Goal: Information Seeking & Learning: Find specific fact

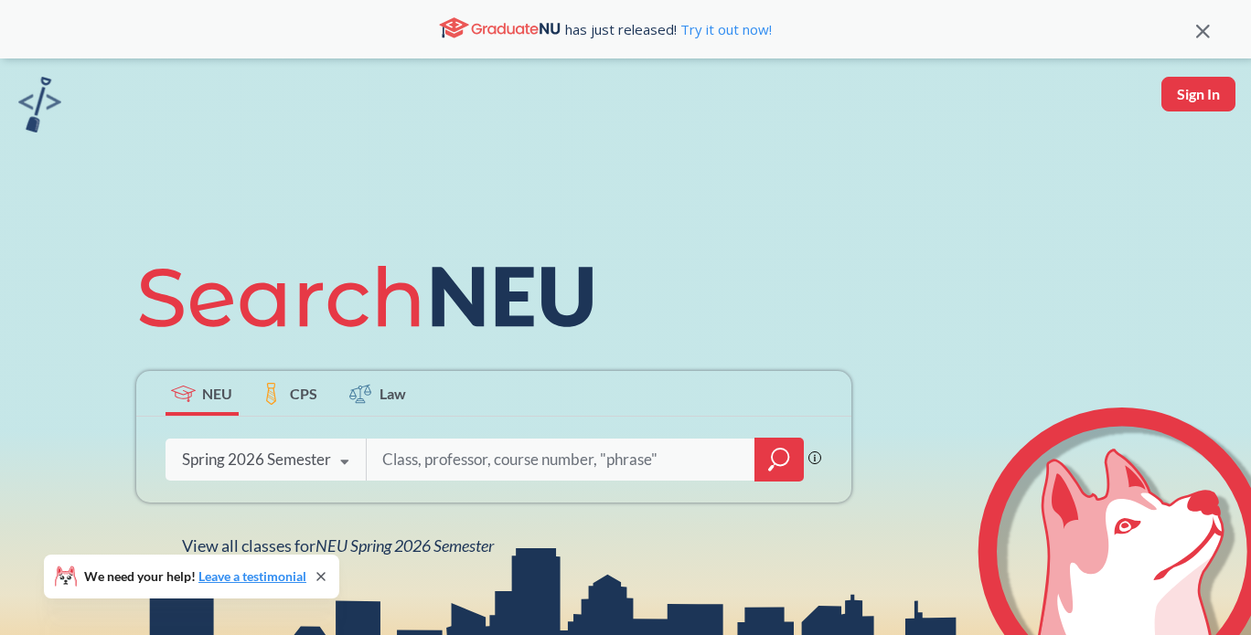
click at [391, 459] on input "search" at bounding box center [561, 460] width 362 height 38
type input "advanced algos"
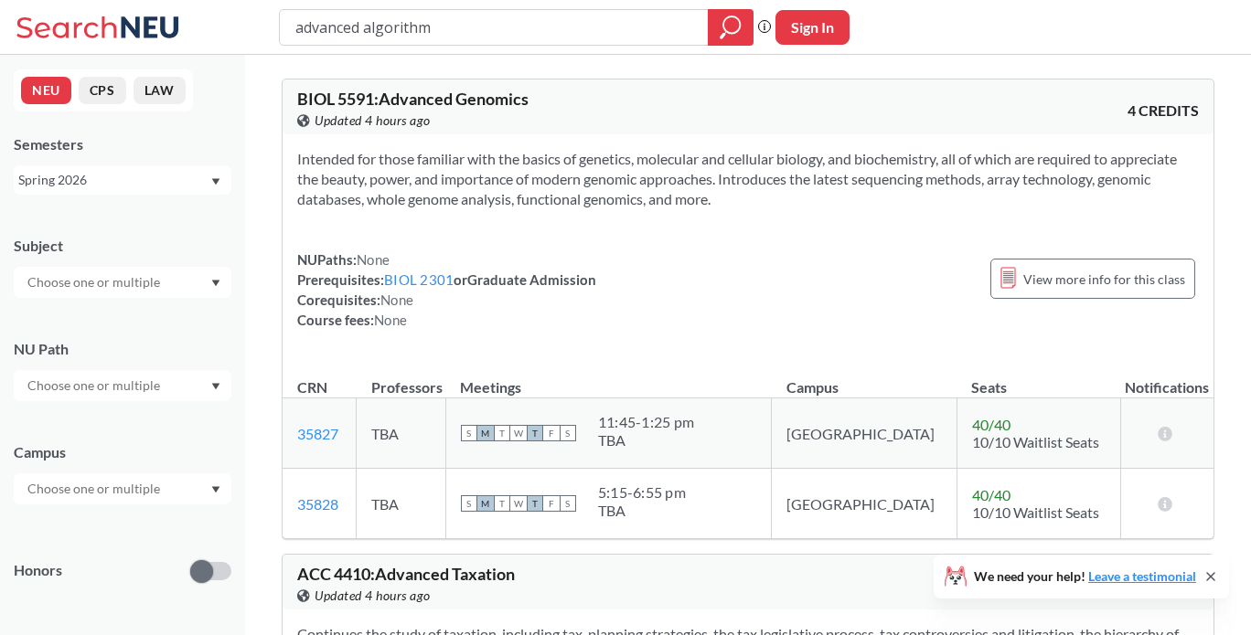
type input "advanced algorithms"
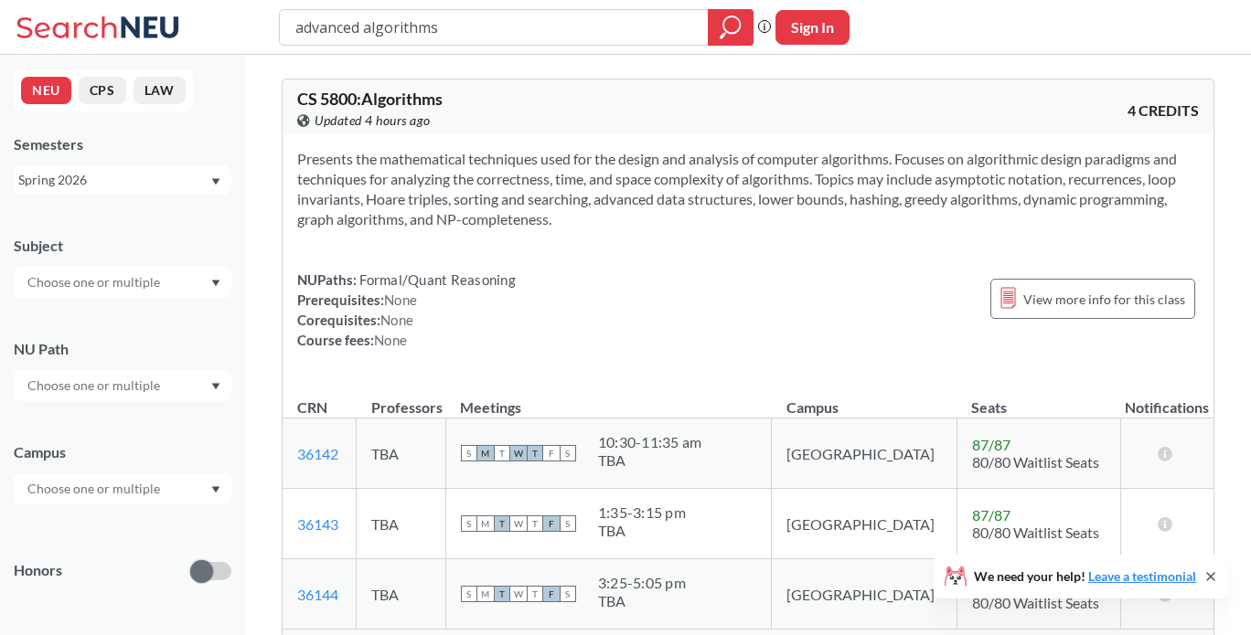
type input "advanced"
type input "complexity"
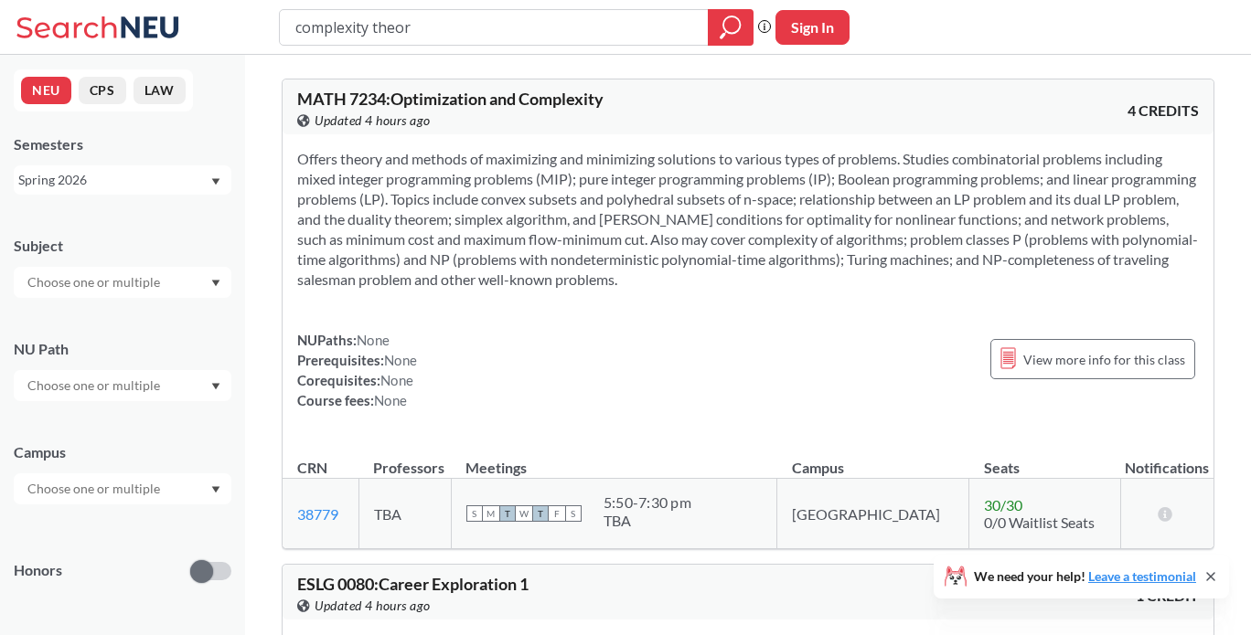
type input "complexity theory"
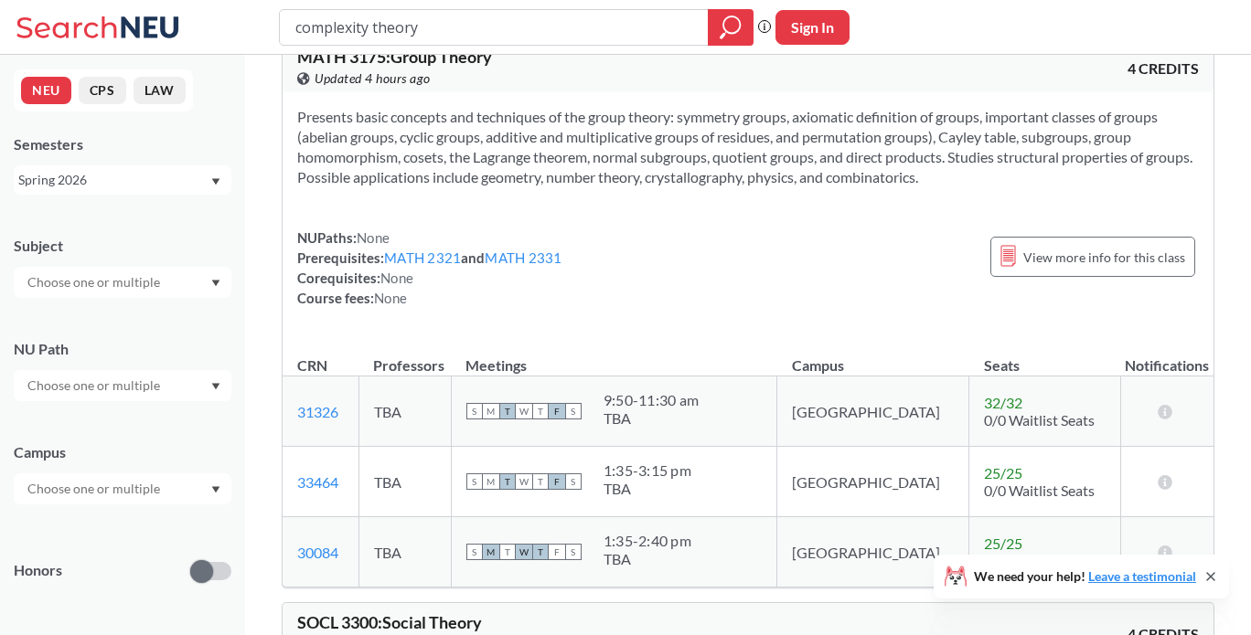
scroll to position [472, 0]
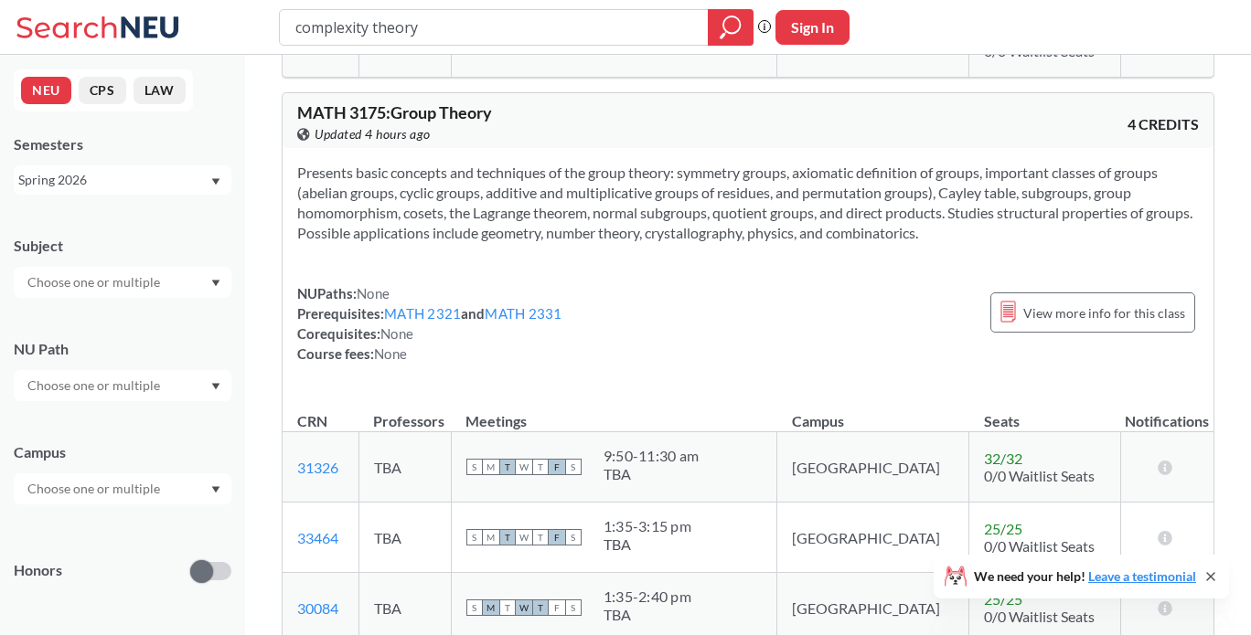
type input "complexity"
type input "number thoery"
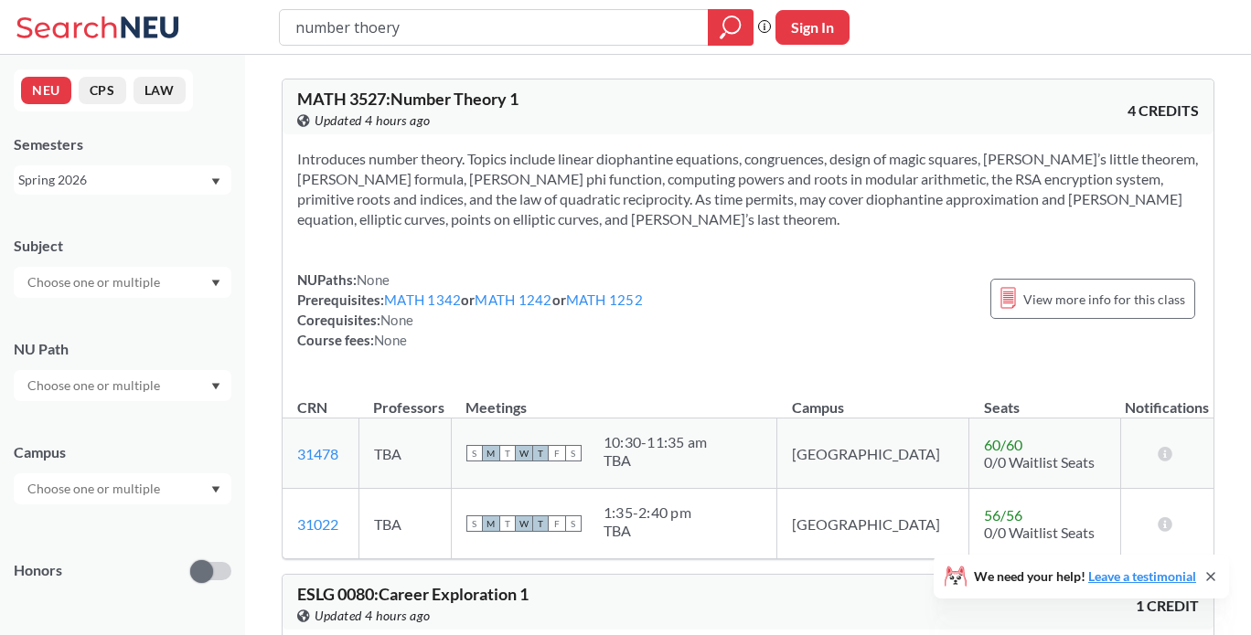
type input "number"
type input "foundations of cryptography"
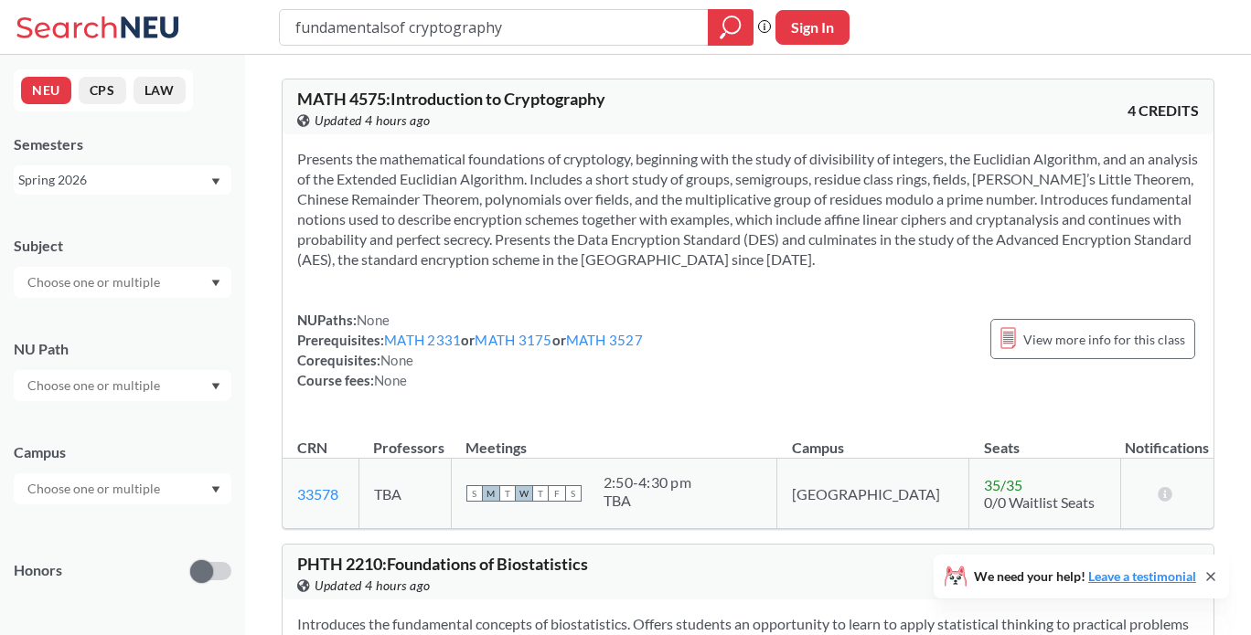
type input "fundamentals of cryptography"
type input "cryptography"
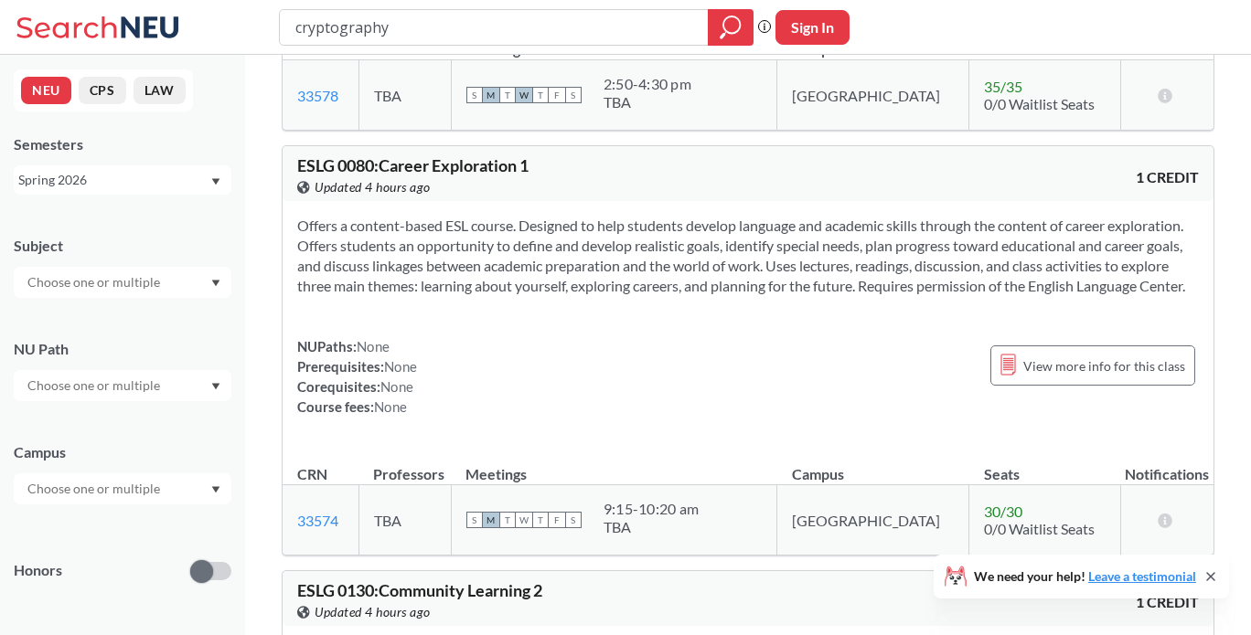
scroll to position [125, 0]
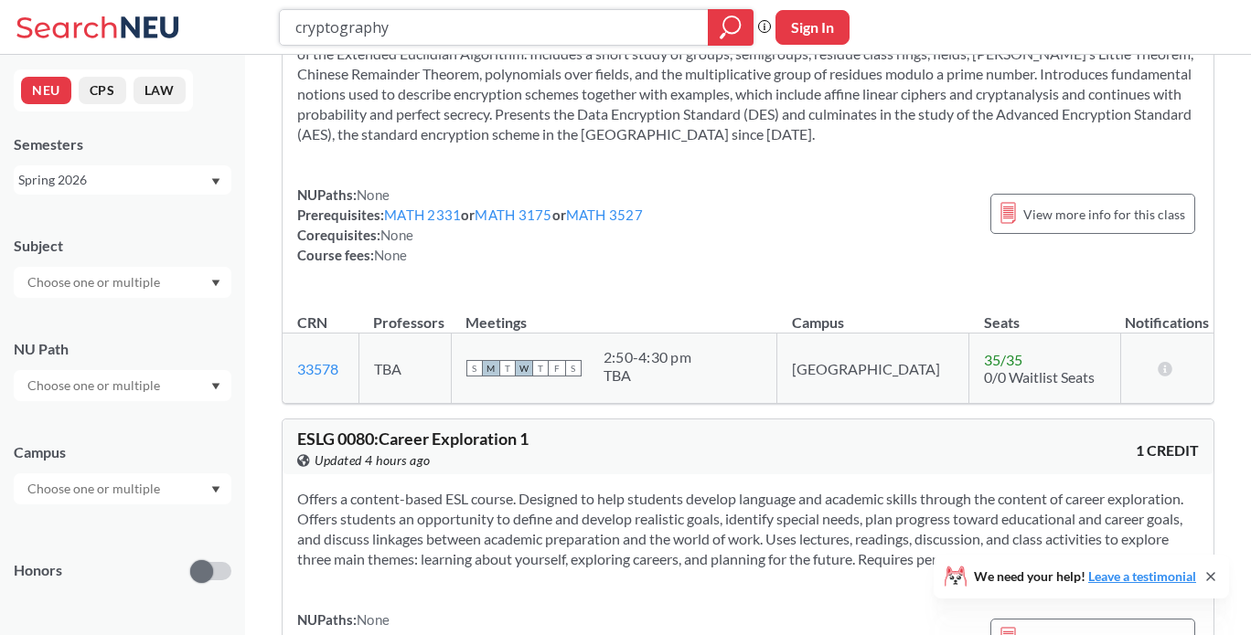
paste input "CY 4770"
type input "CY 4770"
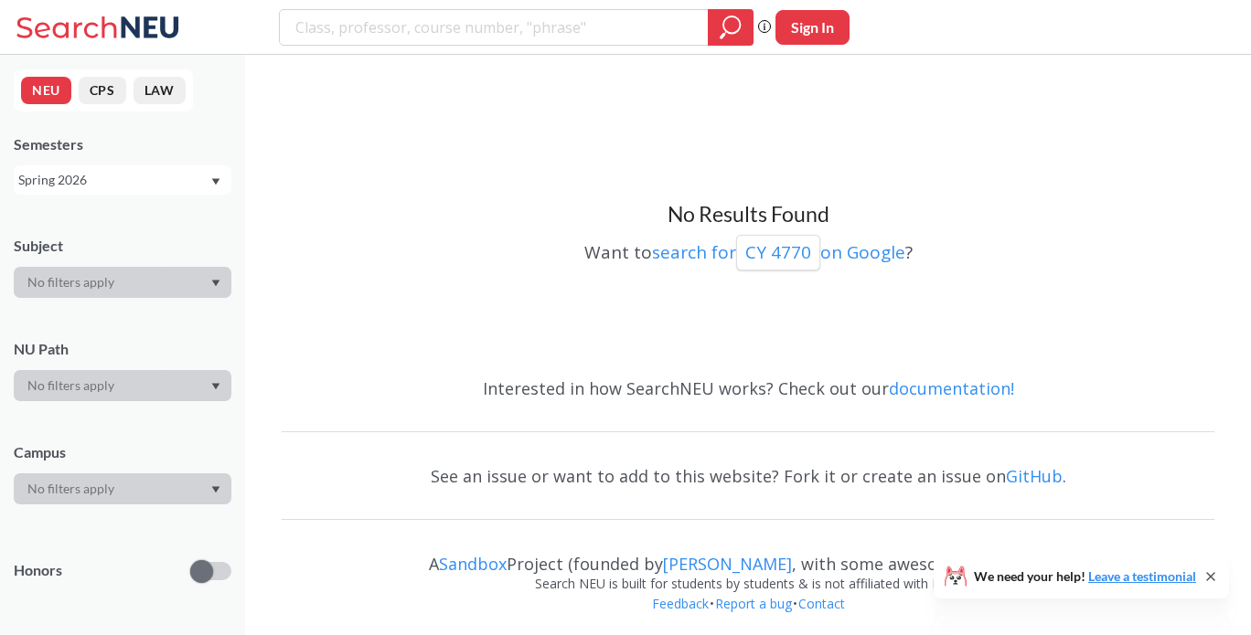
click at [97, 188] on div "Spring 2026" at bounding box center [113, 180] width 191 height 20
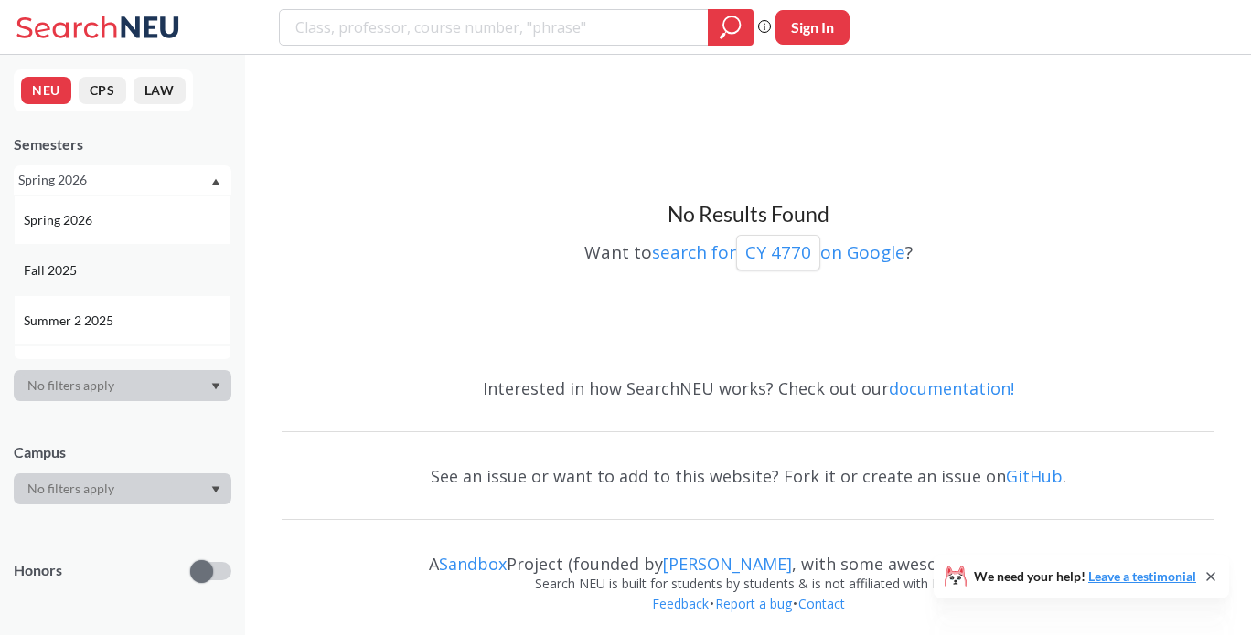
click at [90, 272] on div "Fall 2025" at bounding box center [127, 271] width 207 height 20
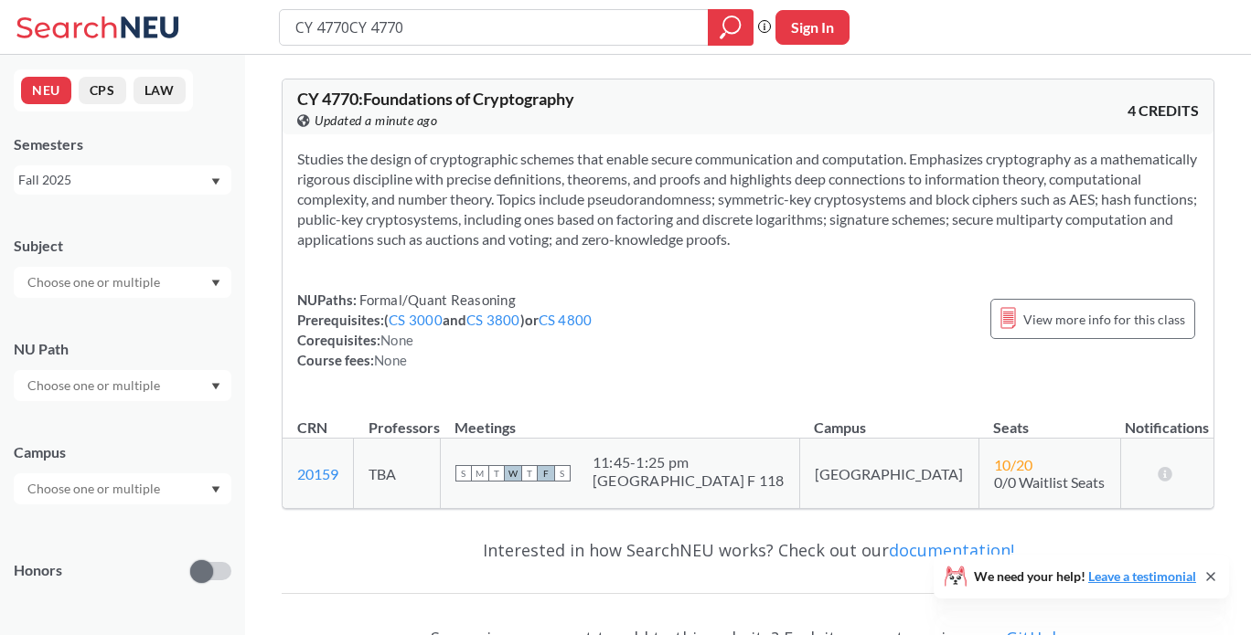
type input "CY 4770CY 4770"
click at [96, 190] on div "Fall 2025" at bounding box center [123, 179] width 218 height 29
click at [120, 310] on span "Summer Full 2025" at bounding box center [78, 307] width 108 height 20
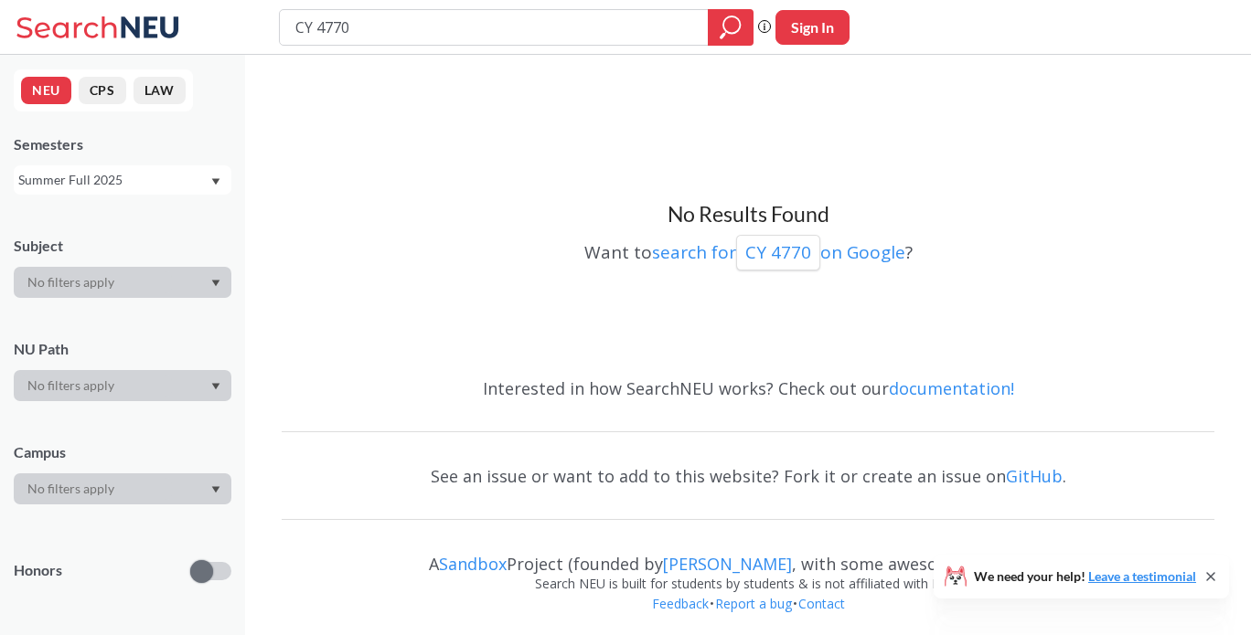
click at [172, 186] on div "Summer Full 2025" at bounding box center [113, 180] width 191 height 20
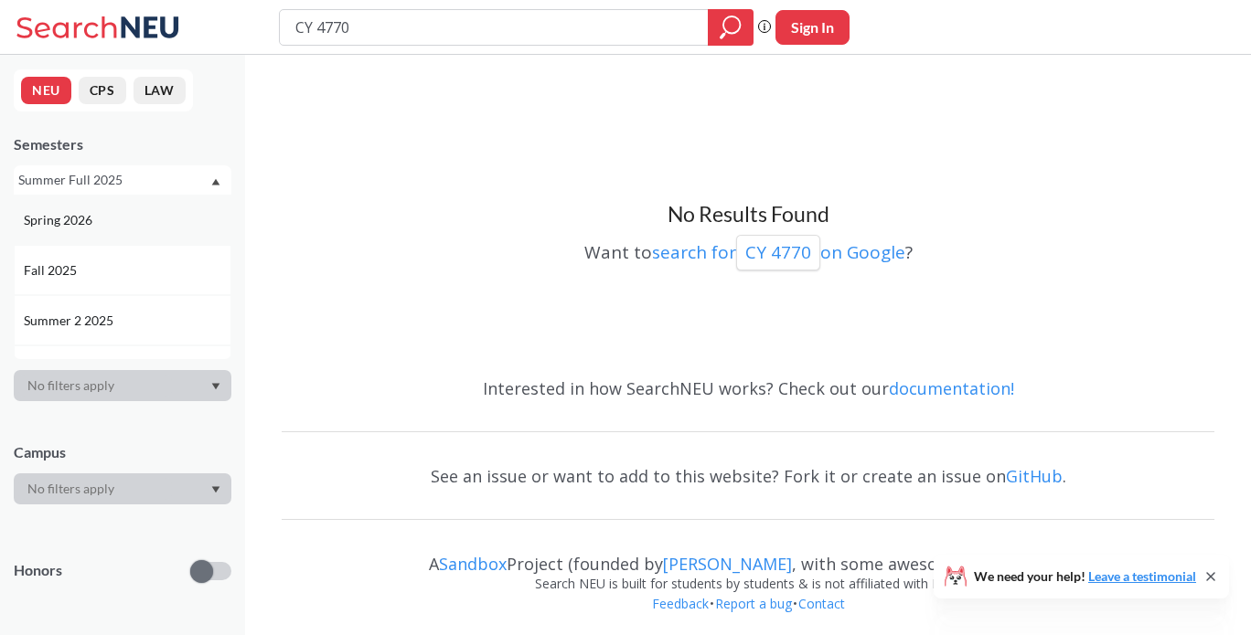
scroll to position [16, 0]
click at [119, 288] on div "Summer 2 2025" at bounding box center [123, 304] width 218 height 50
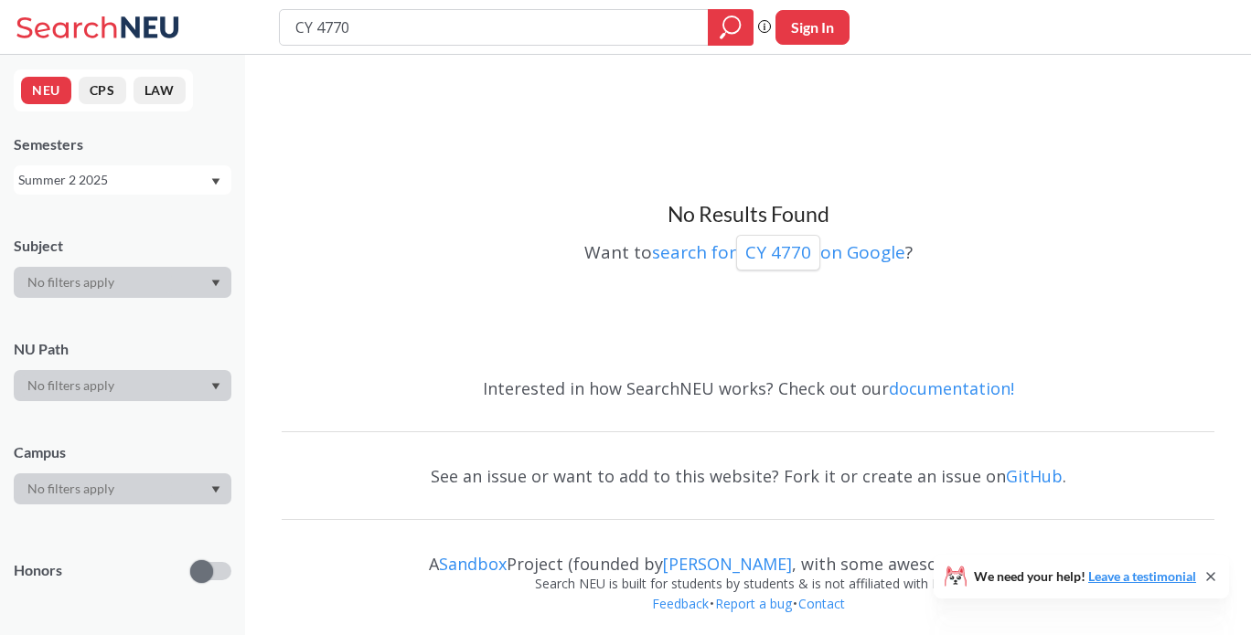
click at [173, 180] on div "Summer 2 2025" at bounding box center [113, 180] width 191 height 20
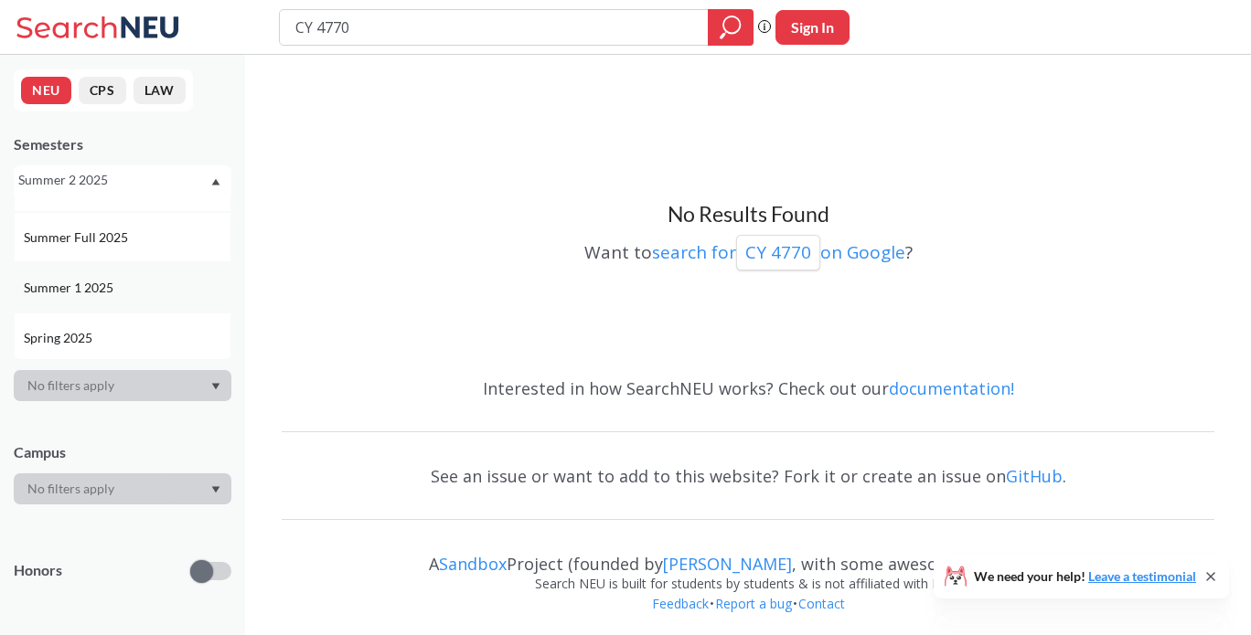
click at [133, 289] on div "Summer 1 2025" at bounding box center [127, 288] width 207 height 20
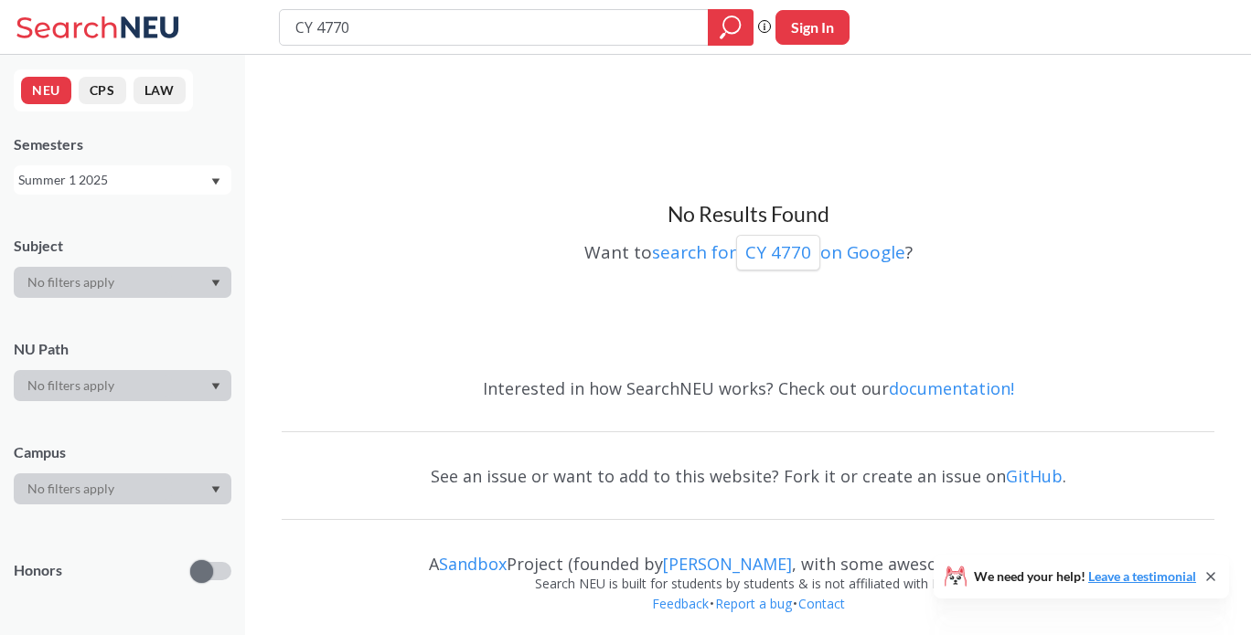
click at [165, 181] on div "Summer 1 2025" at bounding box center [113, 180] width 191 height 20
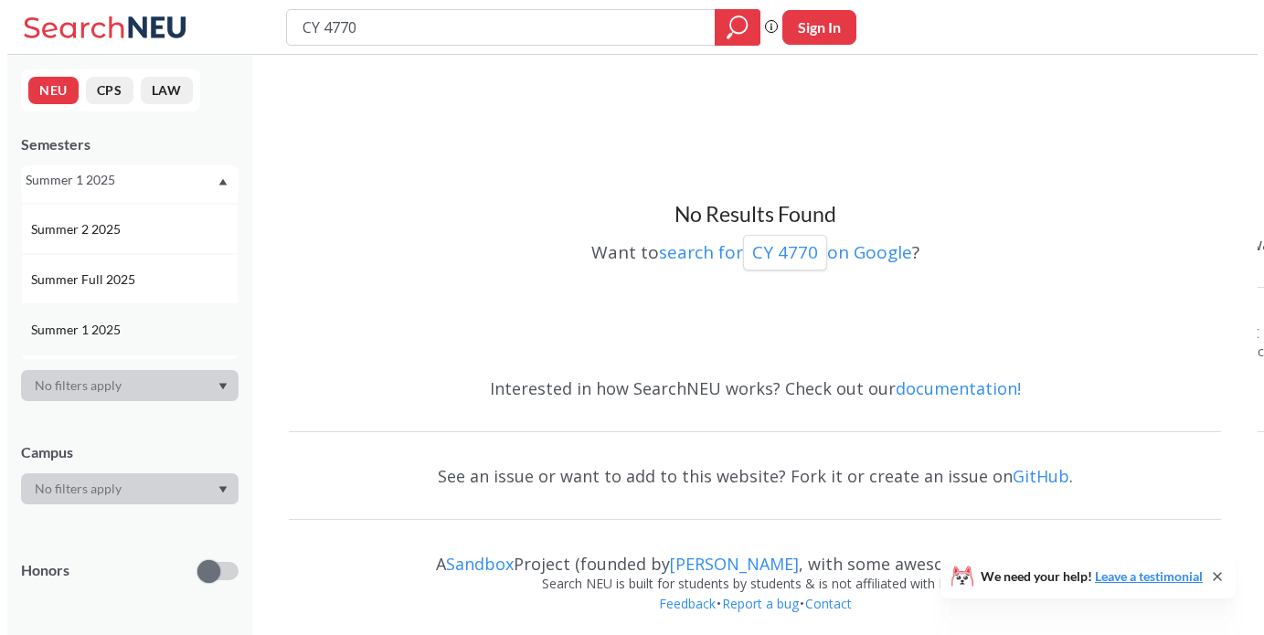
scroll to position [170, 0]
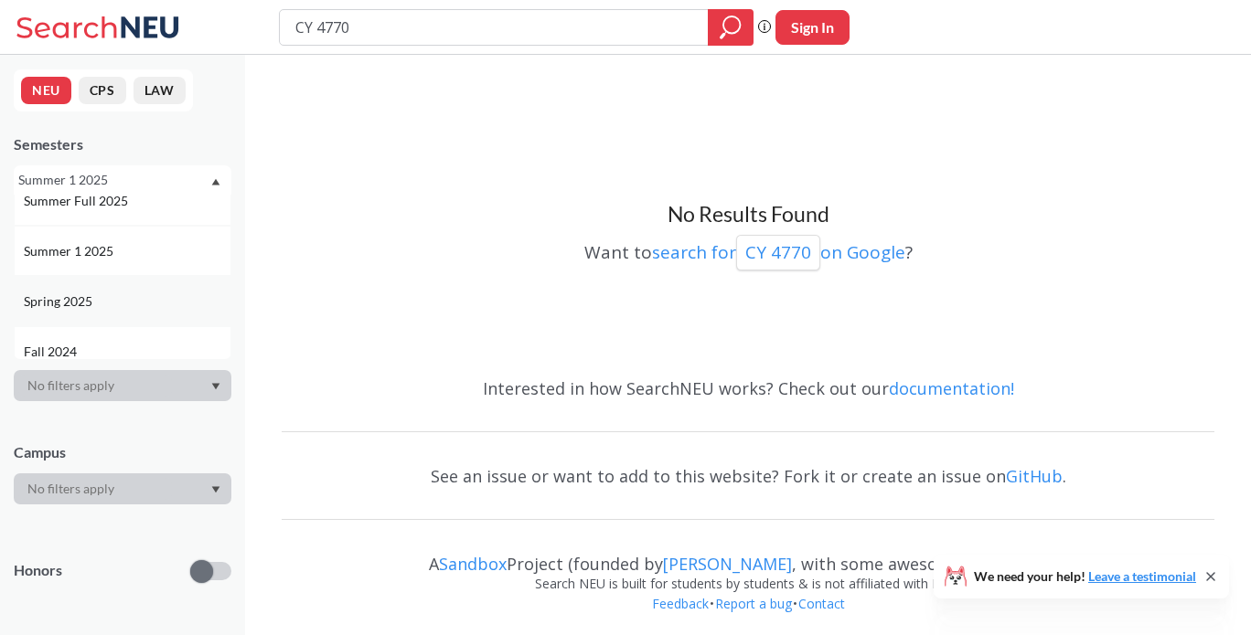
click at [139, 298] on div "Spring 2025" at bounding box center [127, 302] width 207 height 20
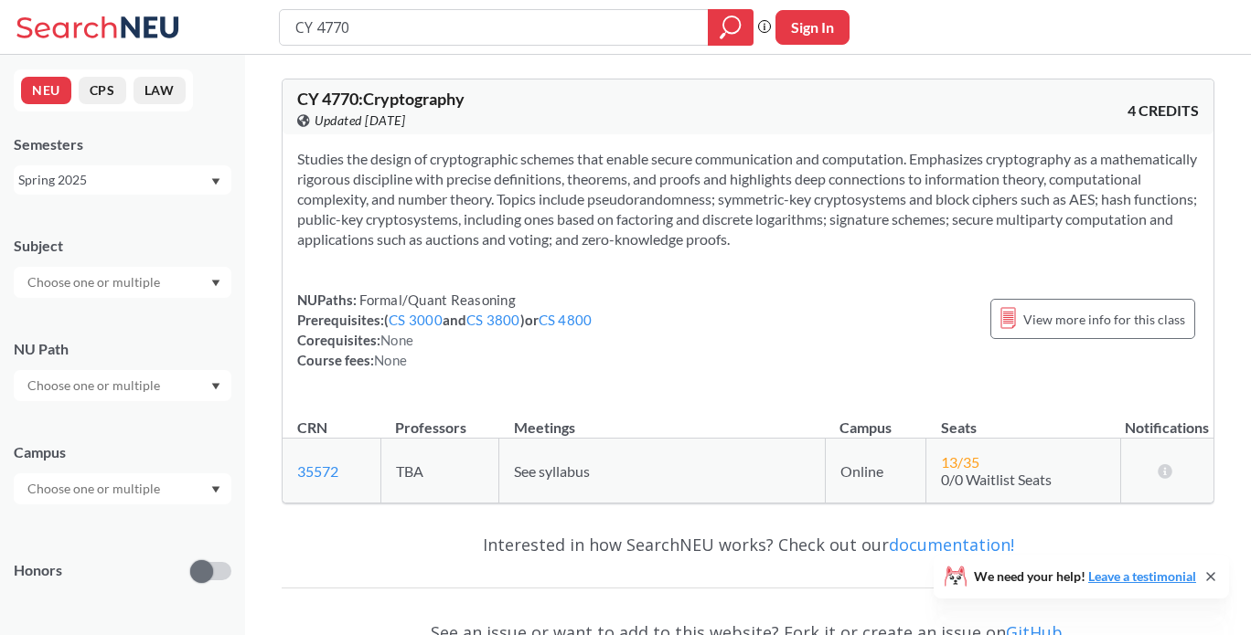
click at [163, 187] on div "Spring 2025" at bounding box center [113, 180] width 191 height 20
click at [122, 299] on div "Fall 2024" at bounding box center [127, 300] width 207 height 20
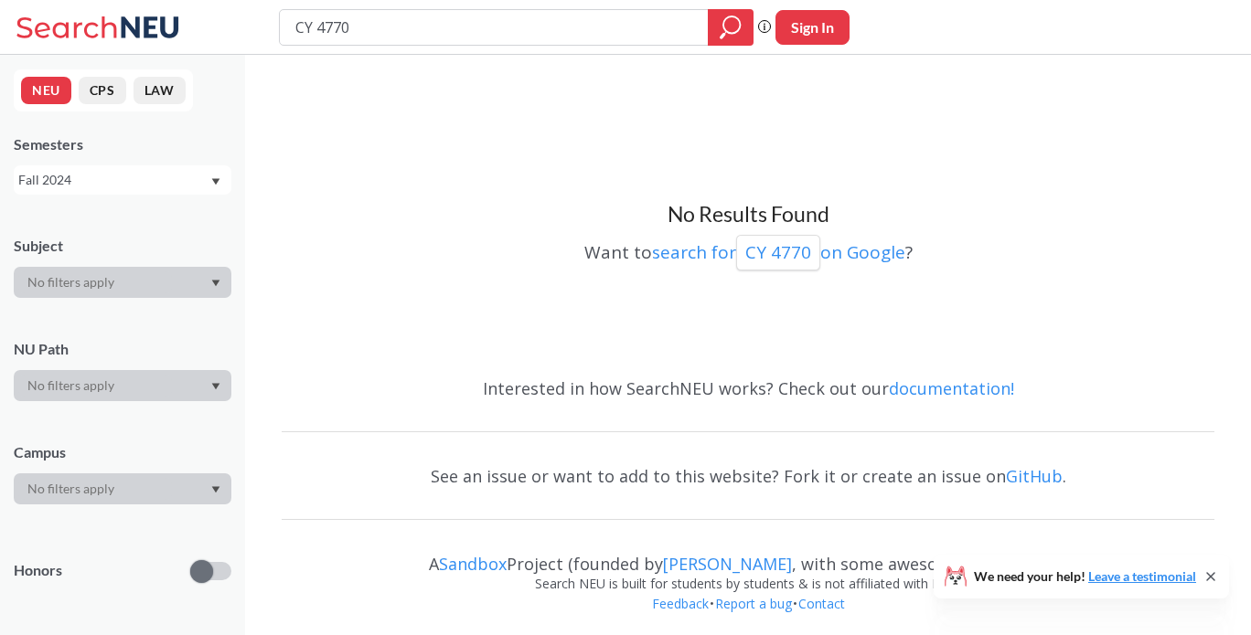
click at [183, 177] on div "Fall 2024" at bounding box center [113, 180] width 191 height 20
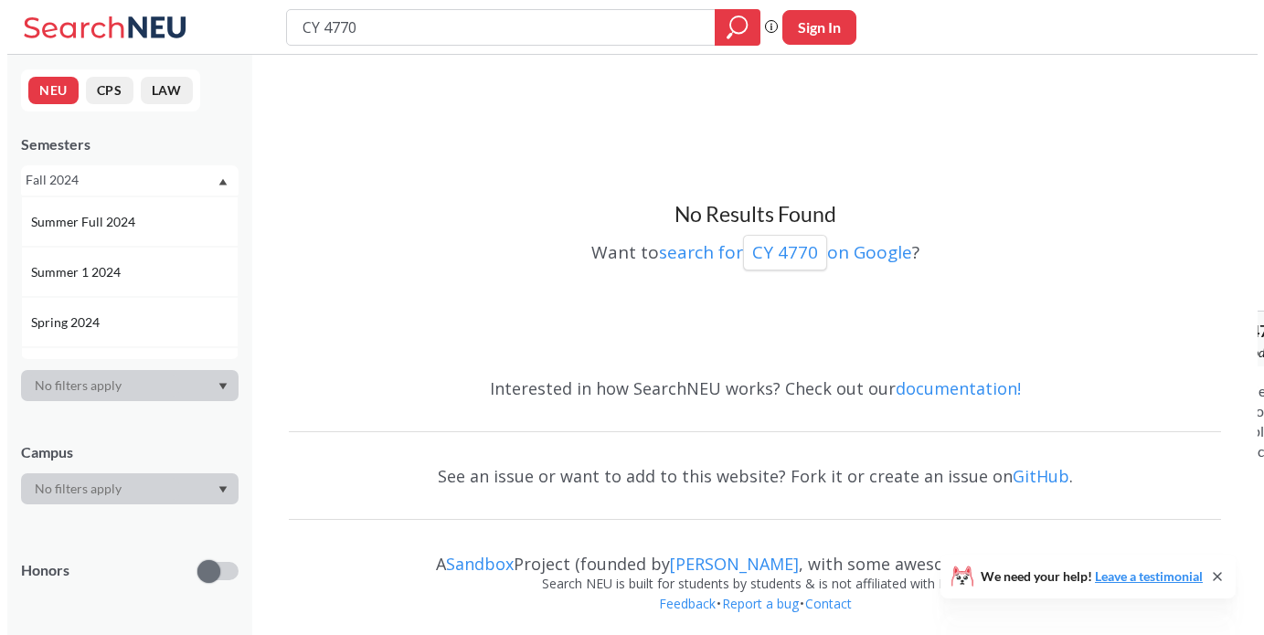
scroll to position [401, 0]
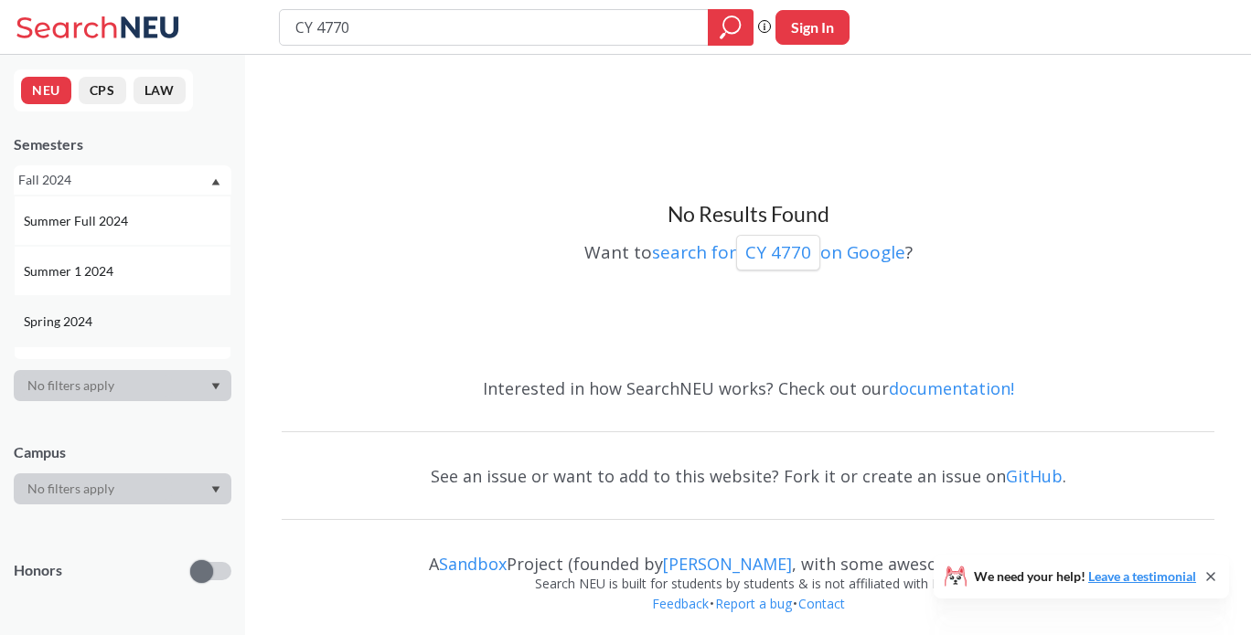
click at [116, 325] on div "Spring 2024" at bounding box center [127, 322] width 207 height 20
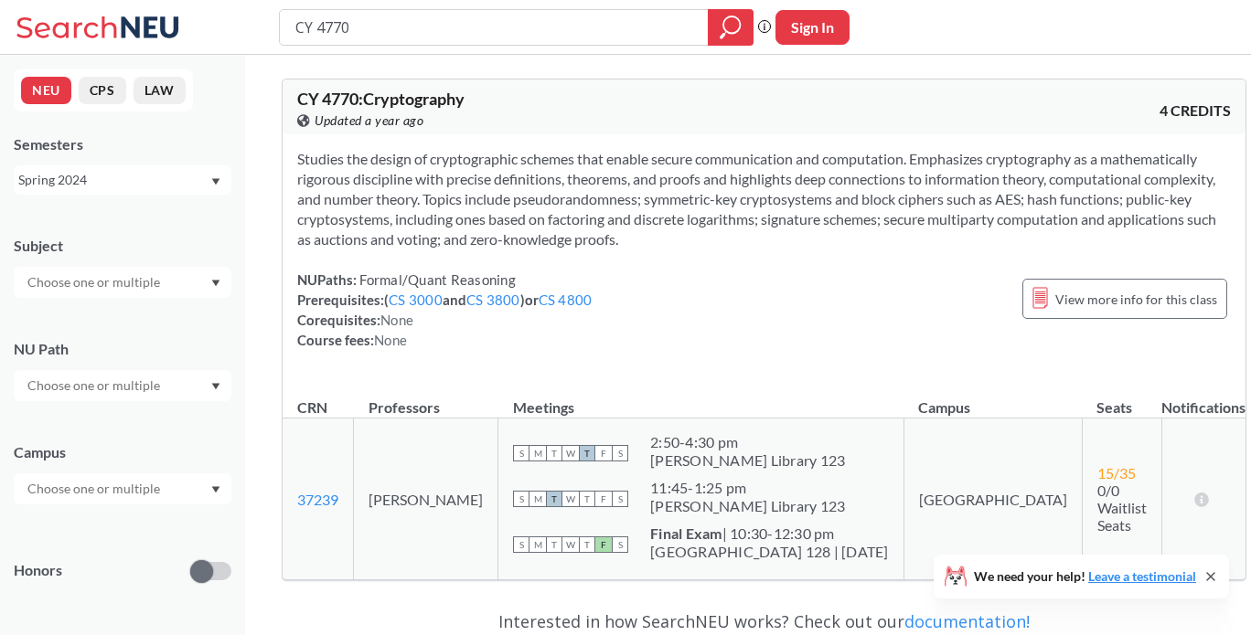
click at [154, 177] on div "Spring 2024" at bounding box center [113, 180] width 191 height 20
click at [155, 222] on div "Spring 2026" at bounding box center [127, 220] width 207 height 20
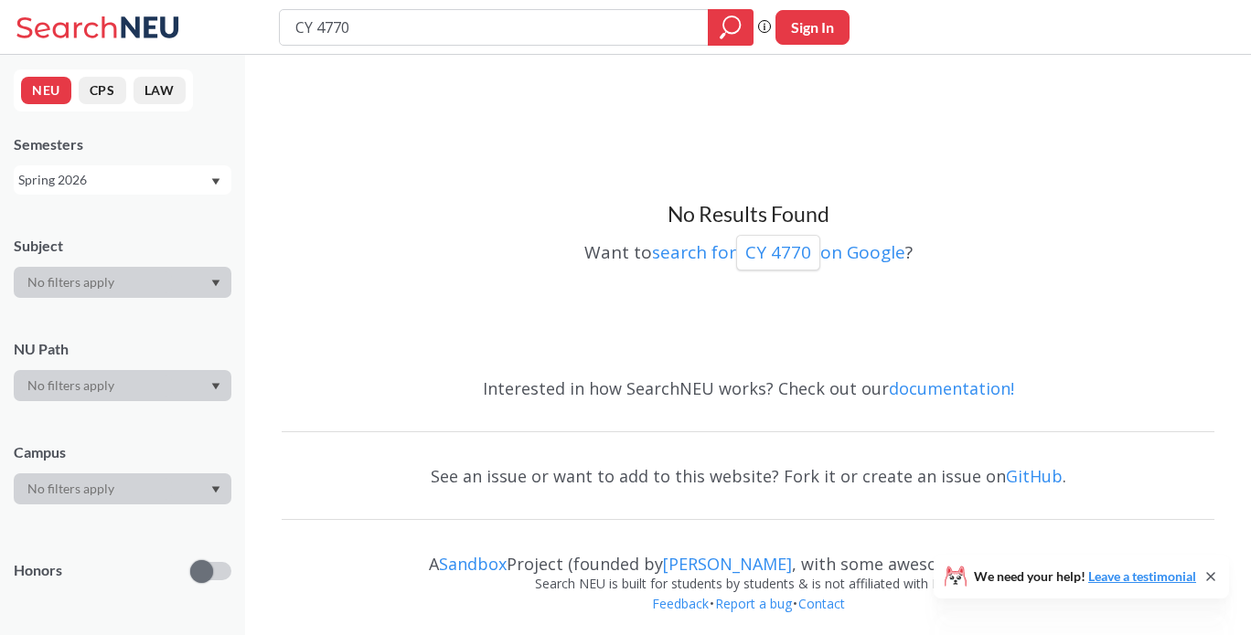
click at [482, 50] on div "CY 4770 Phrase search guarantees the exact search appears in the results. Ex. I…" at bounding box center [625, 27] width 1251 height 55
paste input "S 483"
type input "CS 4830"
click at [465, 39] on input "CS 4830" at bounding box center [493, 27] width 401 height 31
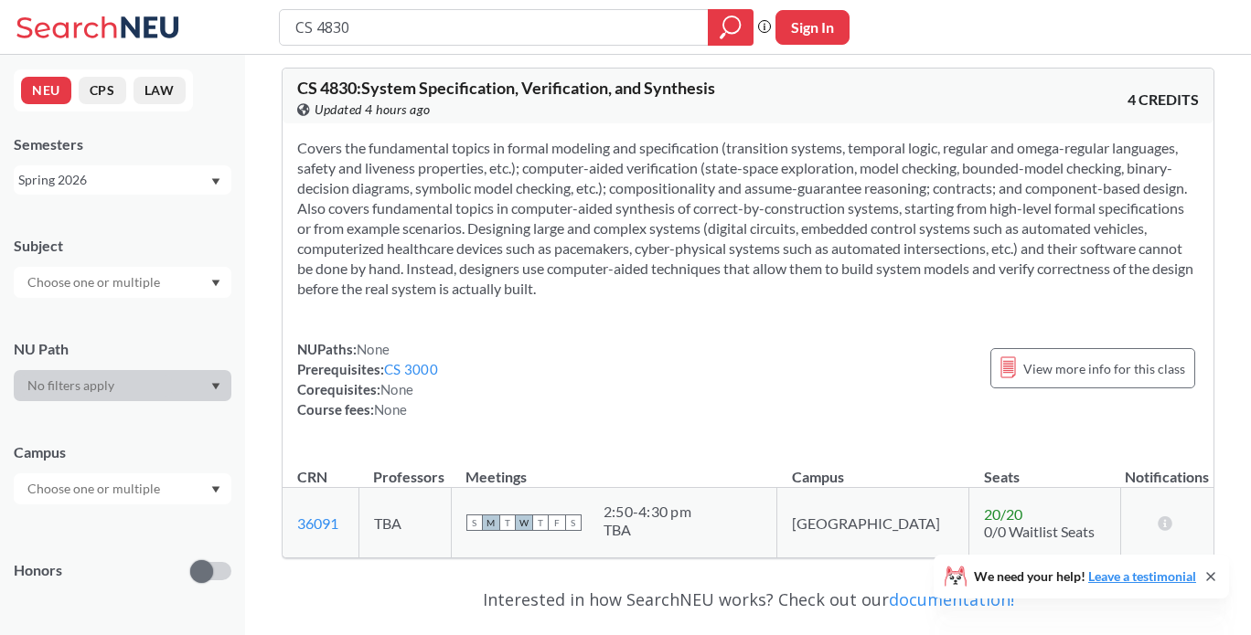
scroll to position [13, 0]
paste input "2"
type input "CS 4820"
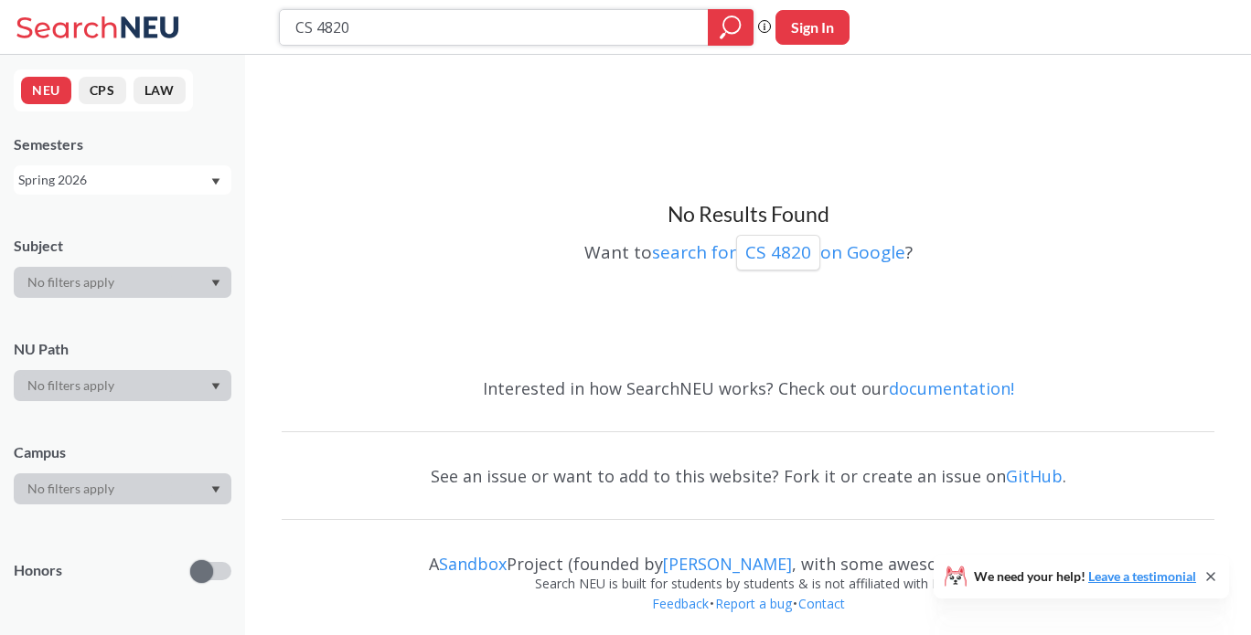
paste input "1"
click at [548, 31] on input "CS 4820" at bounding box center [493, 27] width 401 height 31
type input "CS 4810"
paste input "3"
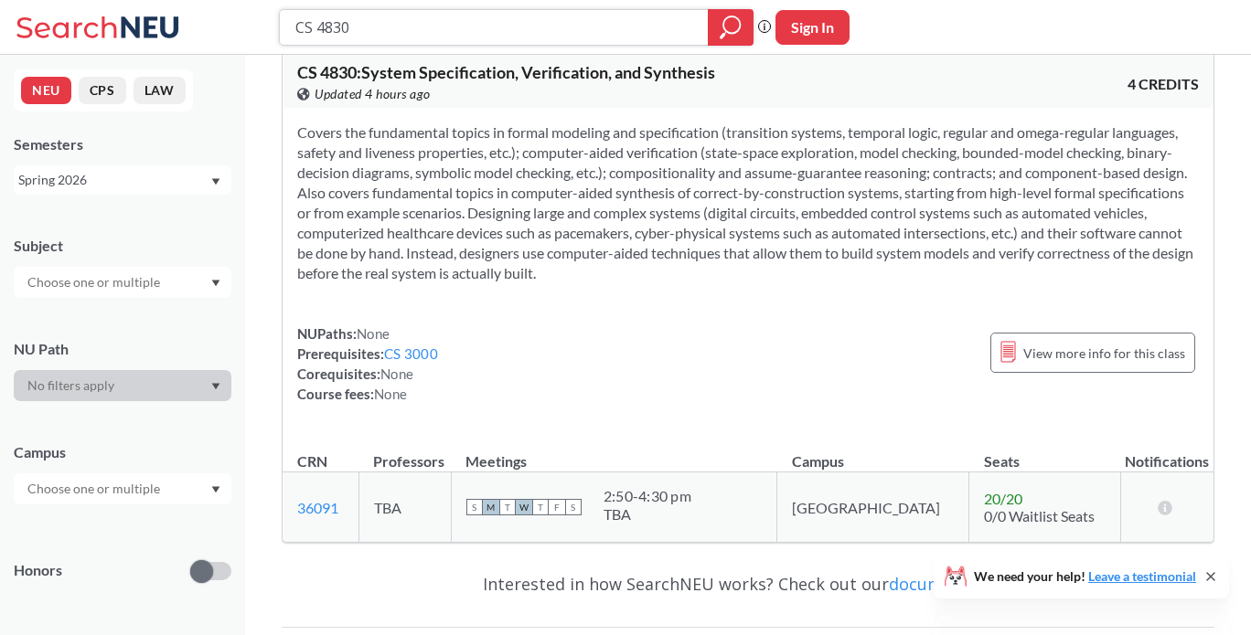
scroll to position [8, 0]
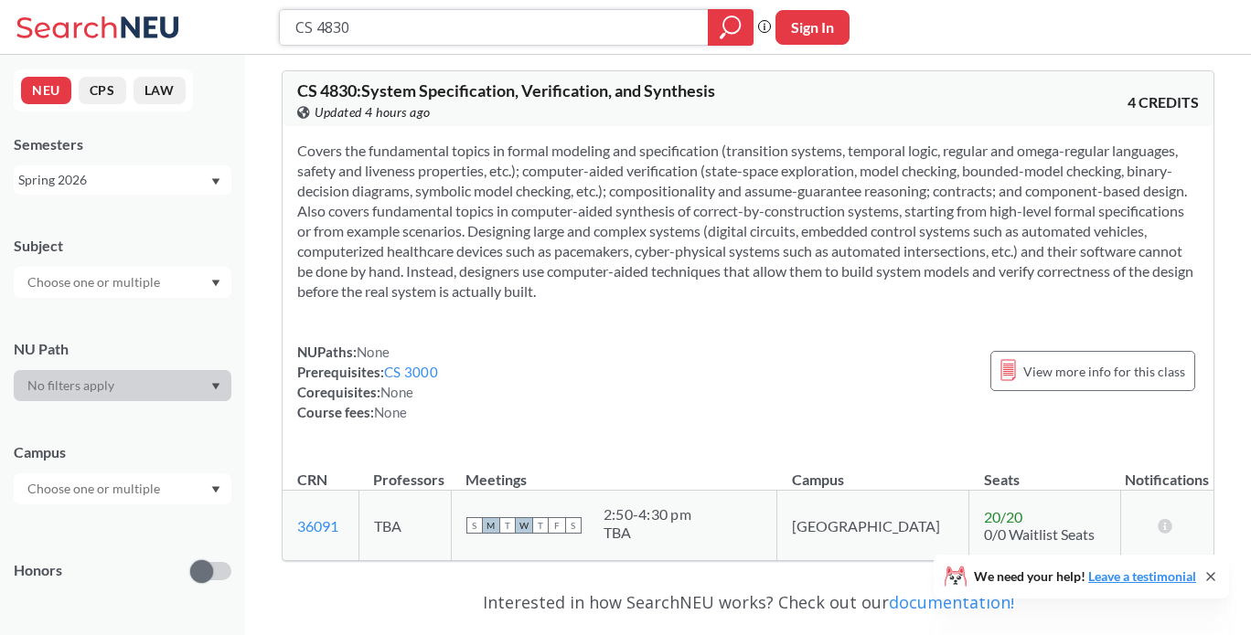
paste input "EECE 252"
click at [506, 36] on input "CS 4830" at bounding box center [493, 27] width 401 height 31
type input "EECE 2520"
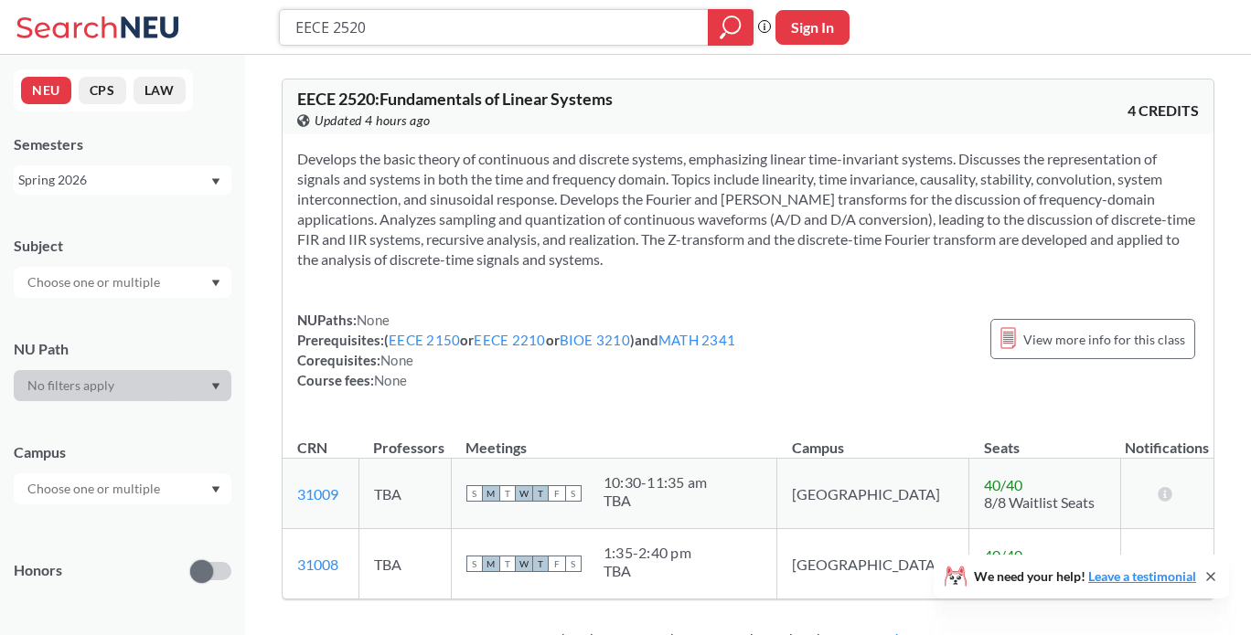
click at [493, 27] on input "EECE 2520" at bounding box center [493, 27] width 401 height 31
type input "distributed systems"
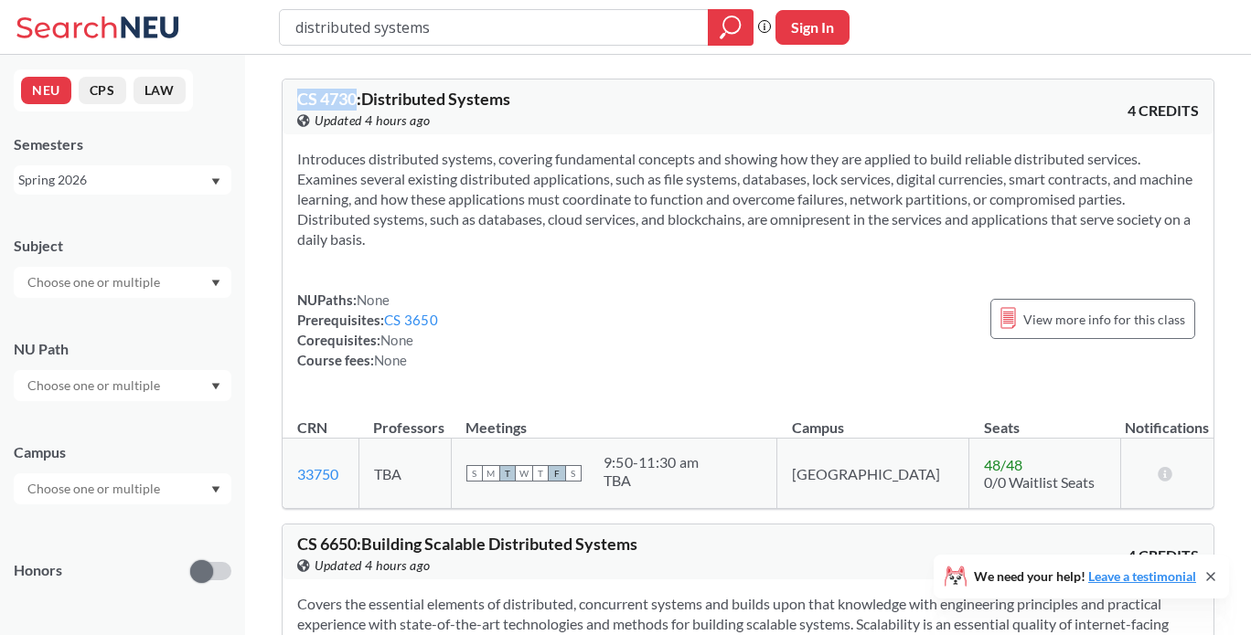
drag, startPoint x: 356, startPoint y: 98, endPoint x: 296, endPoint y: 98, distance: 59.4
click at [297, 98] on span "CS 4730 : Distributed Systems" at bounding box center [403, 99] width 213 height 20
copy span "CS 4730"
